Goal: Information Seeking & Learning: Learn about a topic

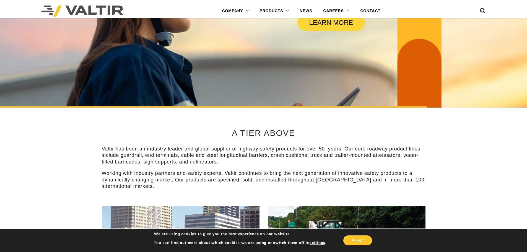
scroll to position [103, 0]
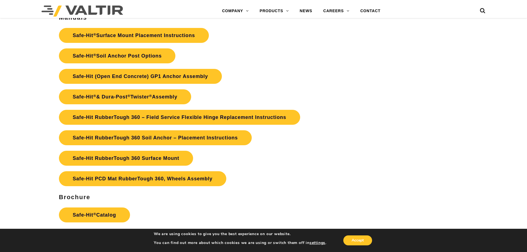
scroll to position [1199, 0]
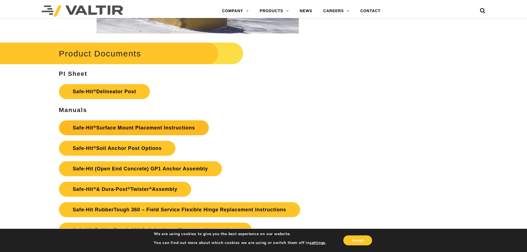
click at [126, 127] on link "Safe-Hit ® Surface Mount Placement Instructions" at bounding box center [134, 127] width 150 height 15
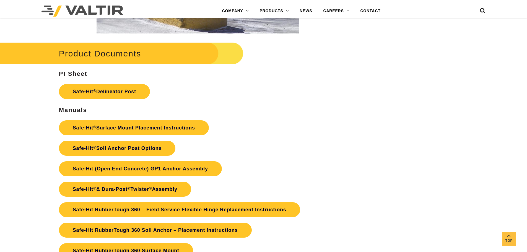
scroll to position [1291, 0]
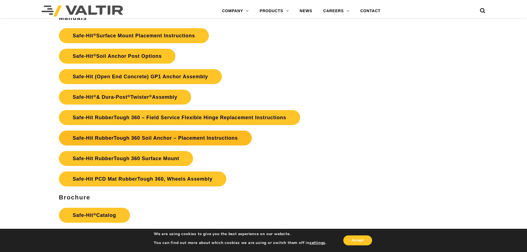
click at [151, 138] on link "Safe-Hit RubberTough 360 Soil Anchor – Placement Instructions" at bounding box center [155, 138] width 193 height 15
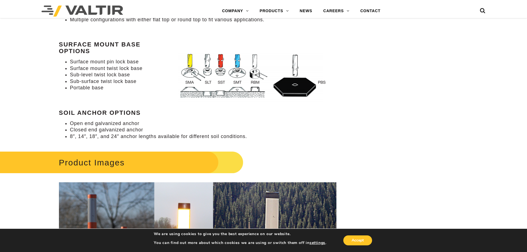
scroll to position [553, 0]
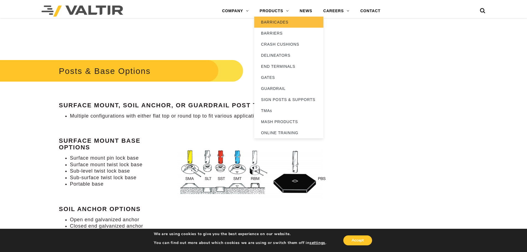
click at [276, 20] on link "BARRICADES" at bounding box center [288, 22] width 69 height 11
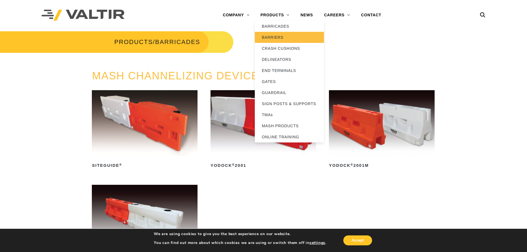
click at [267, 35] on link "BARRIERS" at bounding box center [289, 37] width 69 height 11
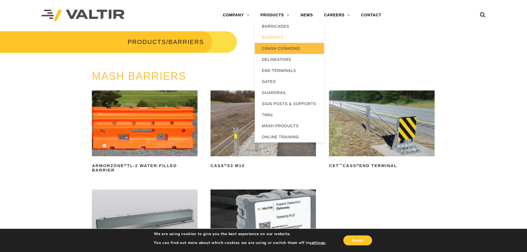
click at [277, 49] on link "CRASH CUSHIONS" at bounding box center [289, 48] width 69 height 11
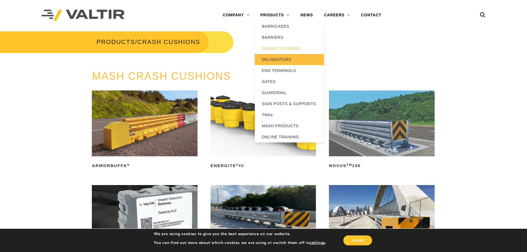
click at [272, 58] on link "DELINEATORS" at bounding box center [289, 59] width 69 height 11
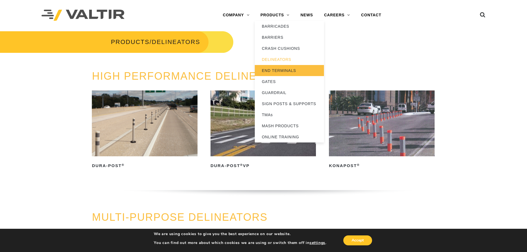
click at [282, 71] on link "END TERMINALS" at bounding box center [289, 70] width 69 height 11
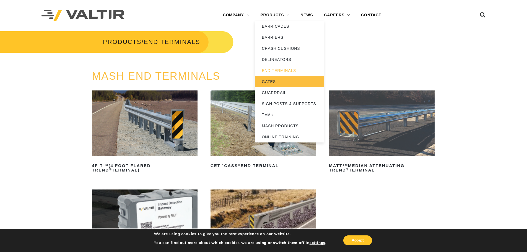
click at [274, 81] on link "GATES" at bounding box center [289, 81] width 69 height 11
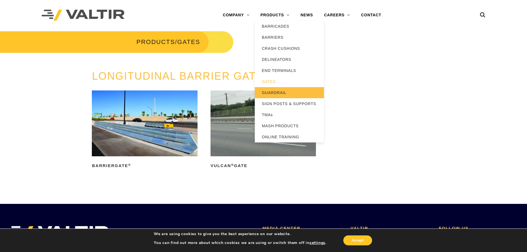
click at [278, 90] on link "GUARDRAIL" at bounding box center [289, 92] width 69 height 11
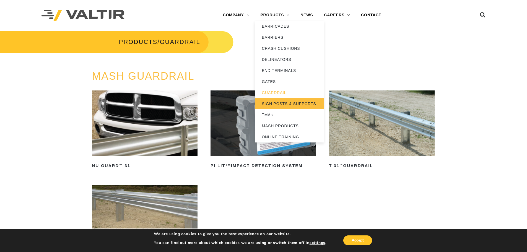
click at [277, 105] on link "SIGN POSTS & SUPPORTS" at bounding box center [289, 103] width 69 height 11
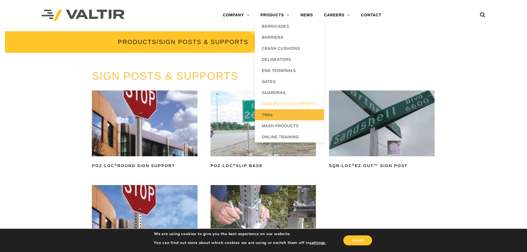
click at [269, 115] on link "TMAs" at bounding box center [289, 114] width 69 height 11
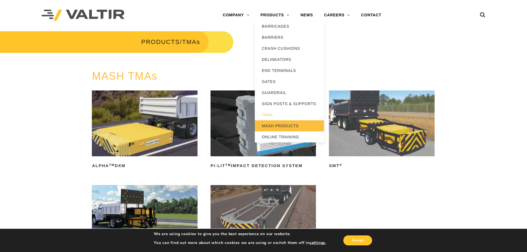
click at [274, 124] on link "MASH PRODUCTS" at bounding box center [289, 125] width 69 height 11
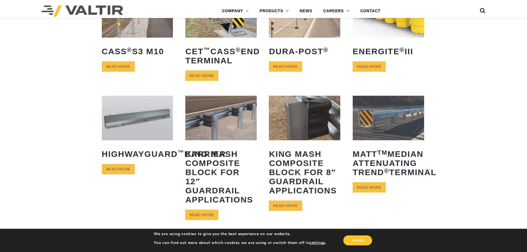
scroll to position [184, 0]
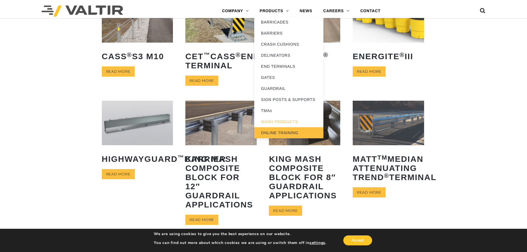
click at [302, 132] on link "ONLINE TRAINING" at bounding box center [288, 132] width 69 height 11
